Goal: Task Accomplishment & Management: Manage account settings

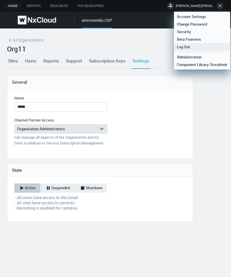
click at [199, 48] on link "Log Out" at bounding box center [202, 47] width 56 height 8
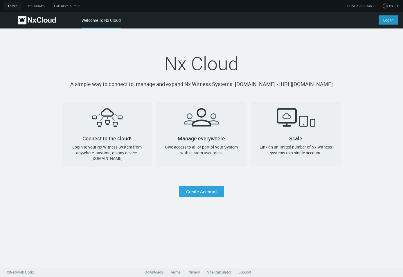
click at [230, 17] on link "Log In" at bounding box center [388, 19] width 19 height 9
